Goal: Navigation & Orientation: Find specific page/section

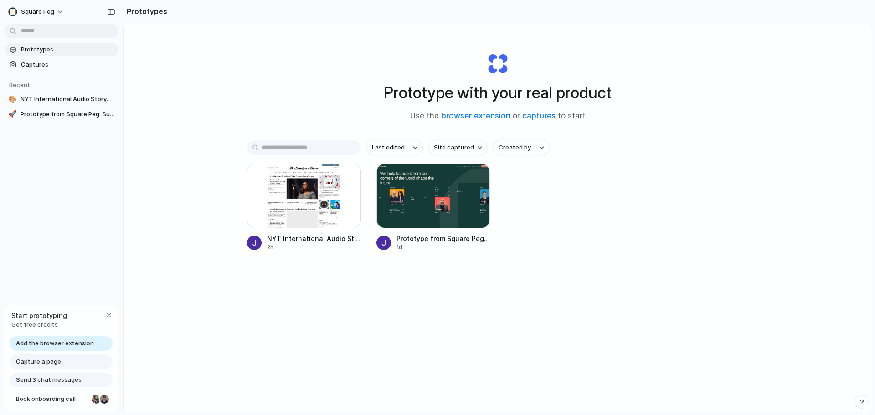
click at [462, 285] on div "Last edited Site captured Created by NYT International Audio Storyplayer 2h Pro…" at bounding box center [497, 224] width 501 height 168
drag, startPoint x: 478, startPoint y: 302, endPoint x: 453, endPoint y: 255, distance: 52.8
click at [478, 302] on div "Last edited Site captured Created by NYT International Audio Storyplayer 2h Pro…" at bounding box center [497, 224] width 501 height 168
click at [437, 206] on div at bounding box center [433, 196] width 114 height 65
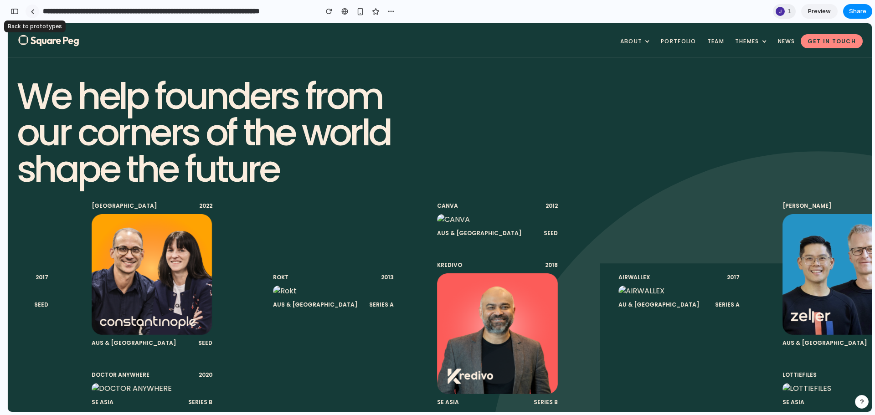
click at [32, 11] on div at bounding box center [33, 11] width 4 height 5
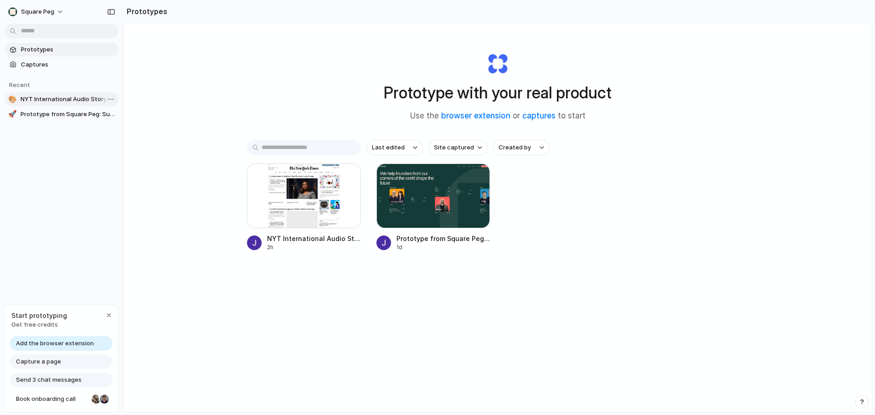
click at [54, 100] on span "NYT International Audio Storyplayer" at bounding box center [67, 99] width 94 height 9
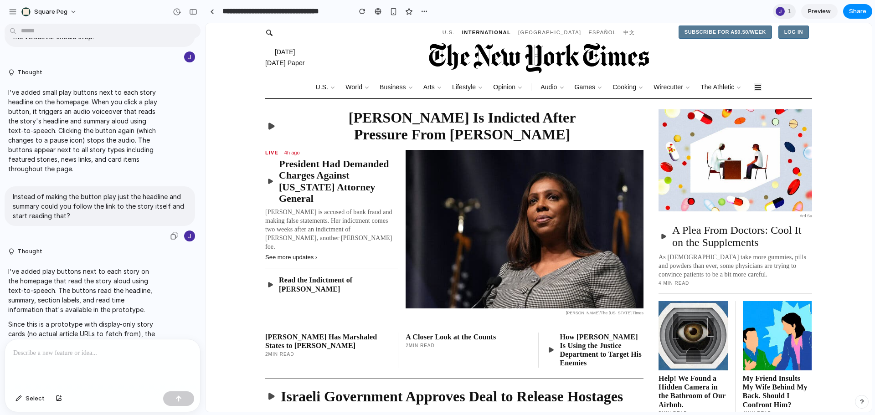
scroll to position [117, 0]
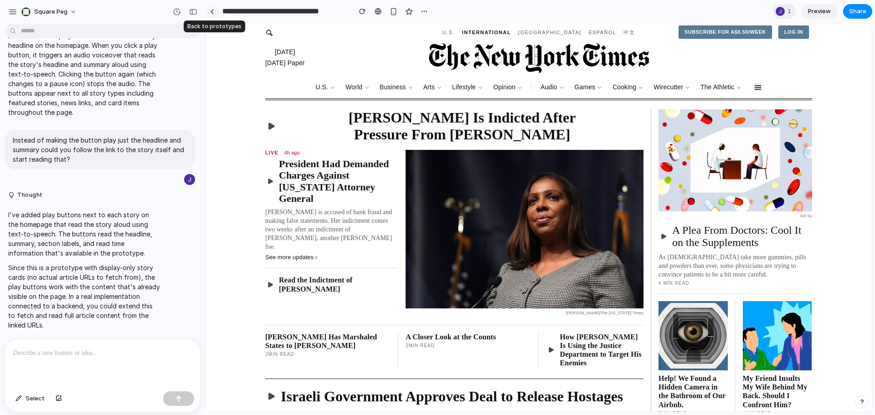
click at [213, 15] on link at bounding box center [212, 12] width 14 height 14
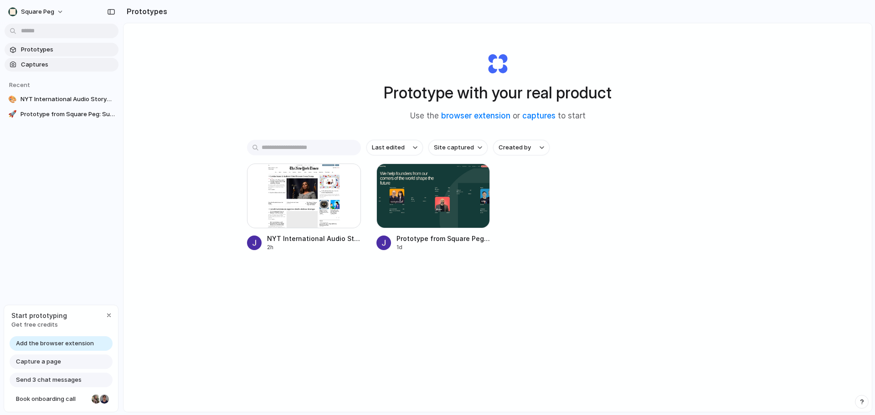
click at [53, 67] on span "Captures" at bounding box center [68, 64] width 94 height 9
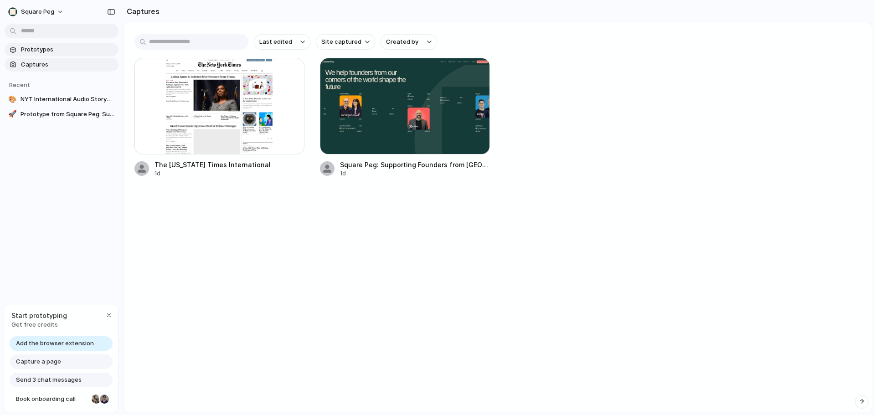
click at [58, 48] on span "Prototypes" at bounding box center [68, 49] width 94 height 9
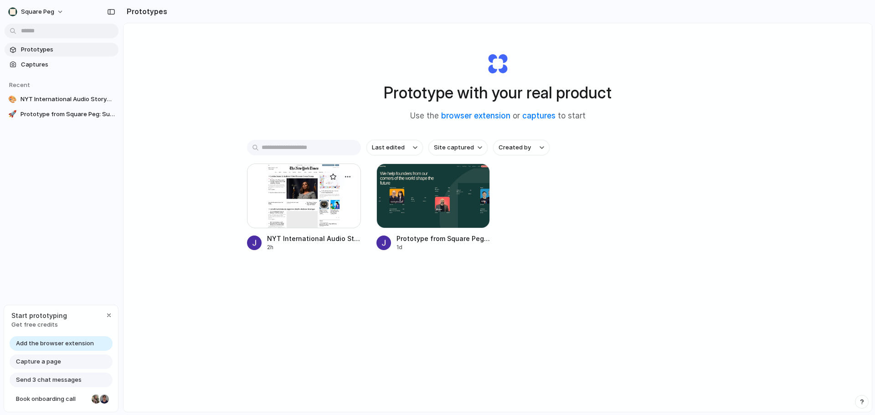
click at [262, 198] on div at bounding box center [304, 196] width 114 height 65
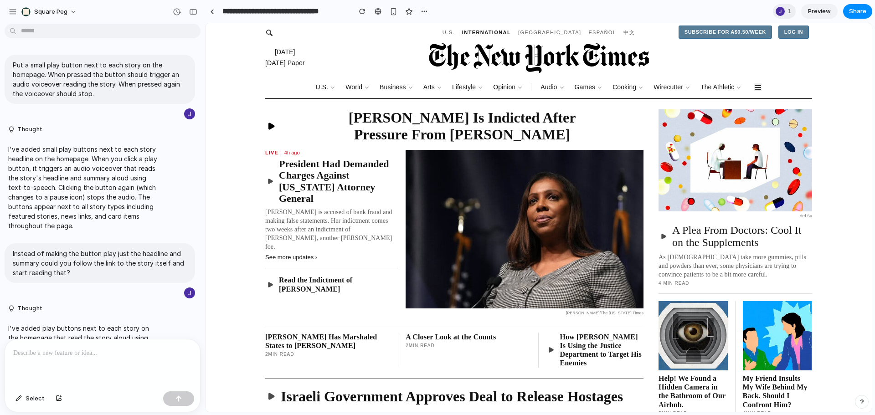
click at [269, 123] on icon "Read story aloud" at bounding box center [271, 126] width 5 height 6
click at [272, 123] on rect "Stop reading" at bounding box center [273, 126] width 2 height 6
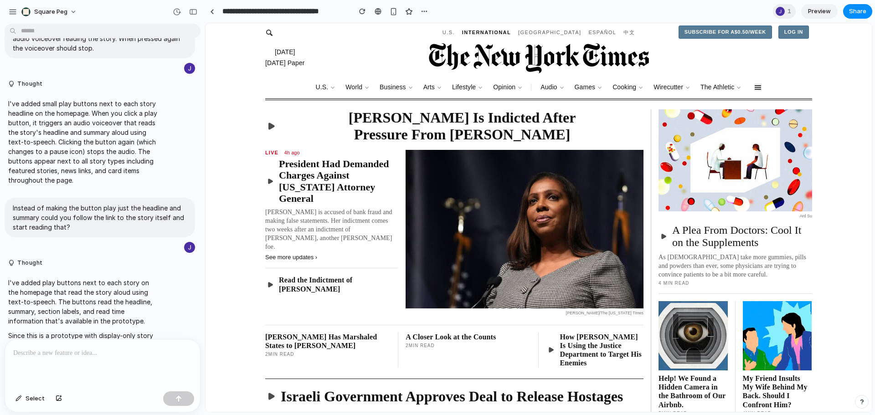
click at [309, 158] on link "President Had Demanded Charges Against [US_STATE] Attorney General" at bounding box center [331, 181] width 133 height 46
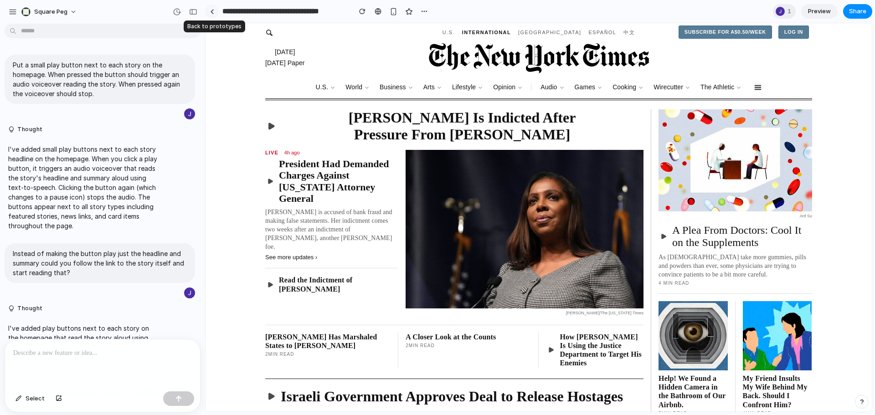
click at [212, 14] on div at bounding box center [212, 11] width 4 height 5
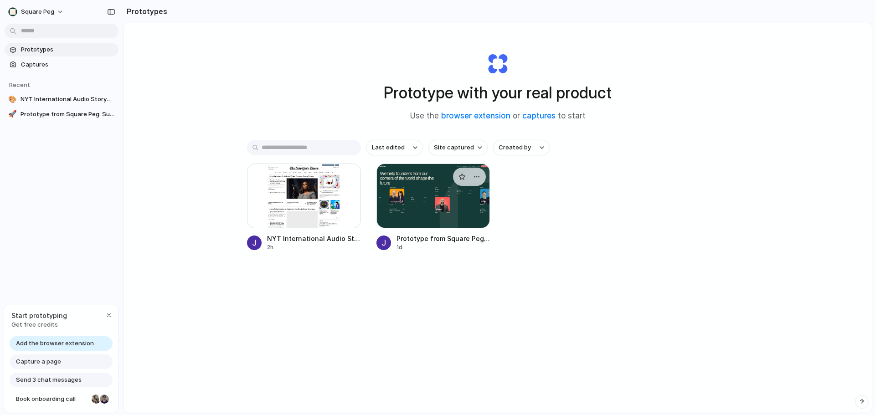
click at [414, 186] on div at bounding box center [433, 196] width 114 height 65
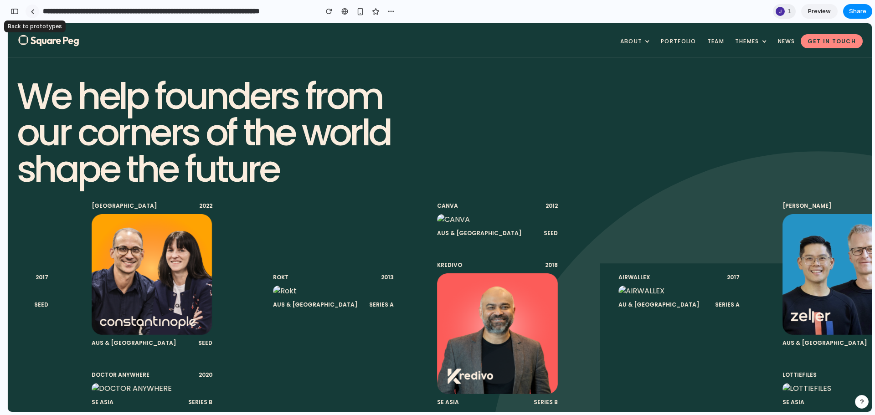
click at [33, 10] on div at bounding box center [33, 11] width 4 height 5
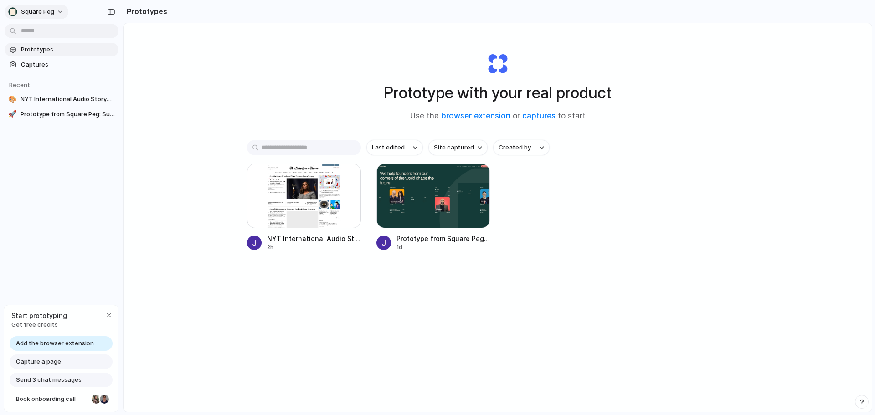
click at [50, 6] on button "Square Peg" at bounding box center [37, 12] width 64 height 15
click at [52, 7] on div "Settings Invite members Change theme Sign out" at bounding box center [437, 207] width 875 height 415
click at [470, 91] on h1 "Prototype with your real product" at bounding box center [498, 93] width 228 height 24
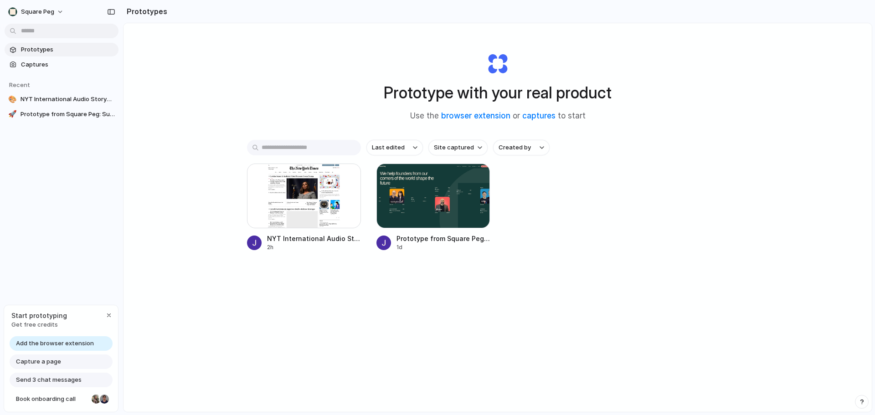
click at [415, 55] on div "Prototype with your real product Use the browser extension or captures to start" at bounding box center [497, 83] width 364 height 98
